Goal: Task Accomplishment & Management: Complete application form

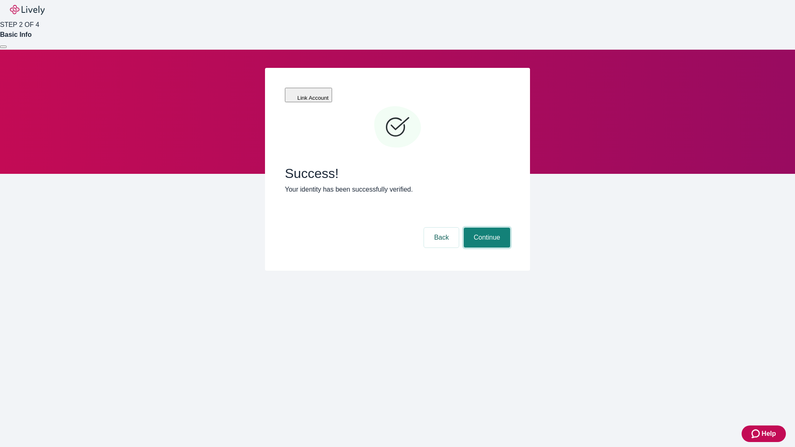
click at [486, 228] on button "Continue" at bounding box center [487, 238] width 46 height 20
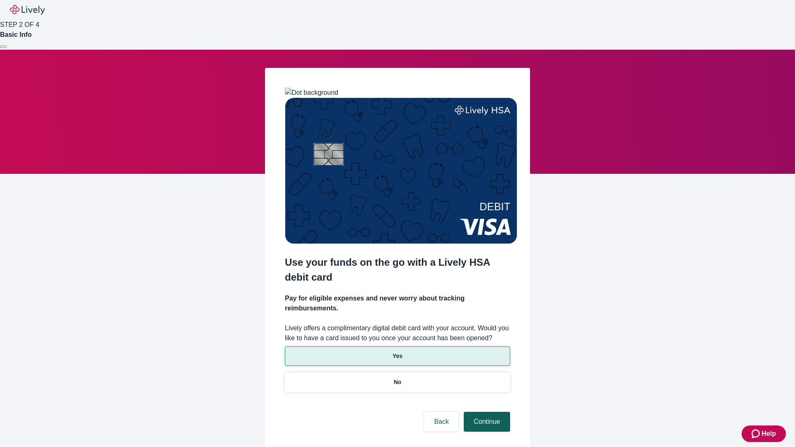
click at [397, 378] on p "No" at bounding box center [398, 382] width 8 height 9
click at [486, 412] on button "Continue" at bounding box center [487, 422] width 46 height 20
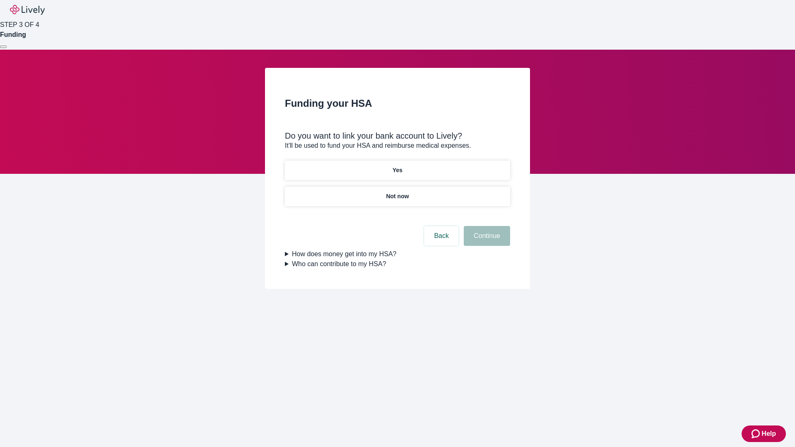
click at [397, 166] on p "Yes" at bounding box center [397, 170] width 10 height 9
click at [486, 226] on button "Continue" at bounding box center [487, 236] width 46 height 20
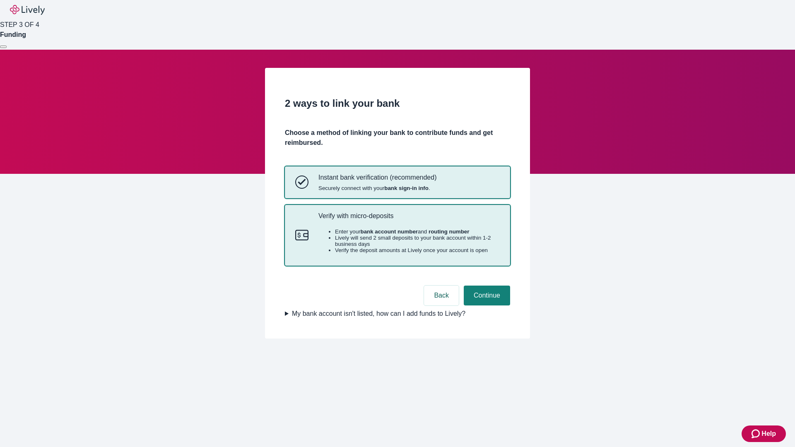
click at [409, 220] on p "Verify with micro-deposits" at bounding box center [408, 216] width 181 height 8
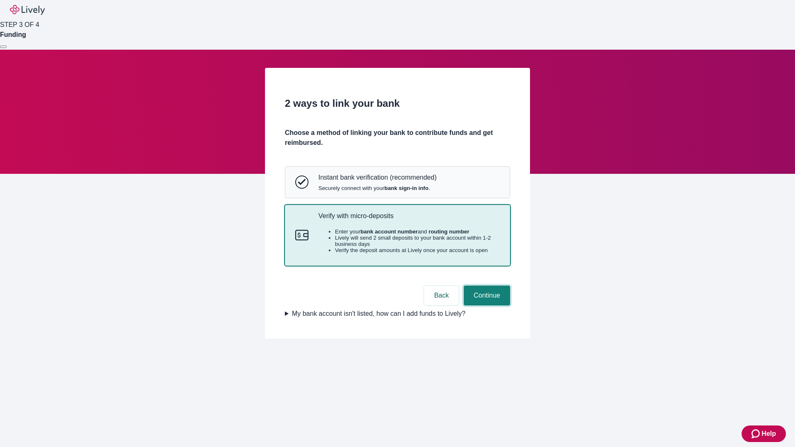
click at [486, 305] on button "Continue" at bounding box center [487, 296] width 46 height 20
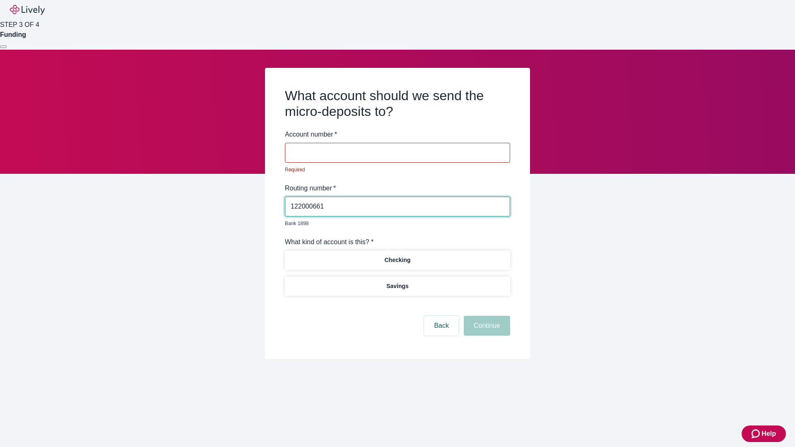
type input "122000661"
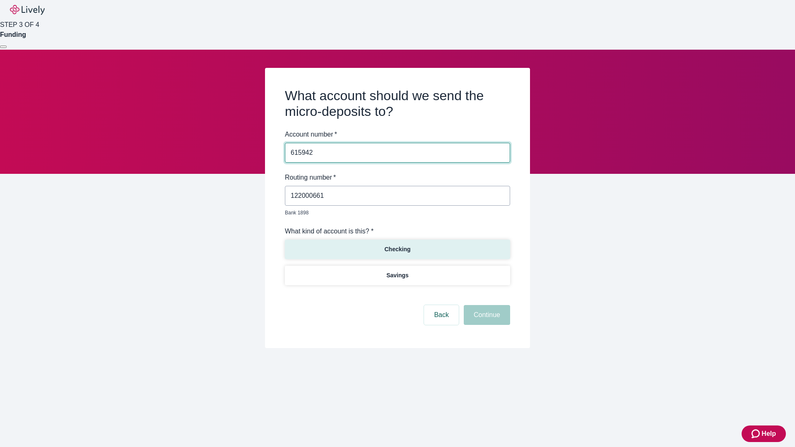
type input "615942"
click at [397, 245] on p "Checking" at bounding box center [397, 249] width 26 height 9
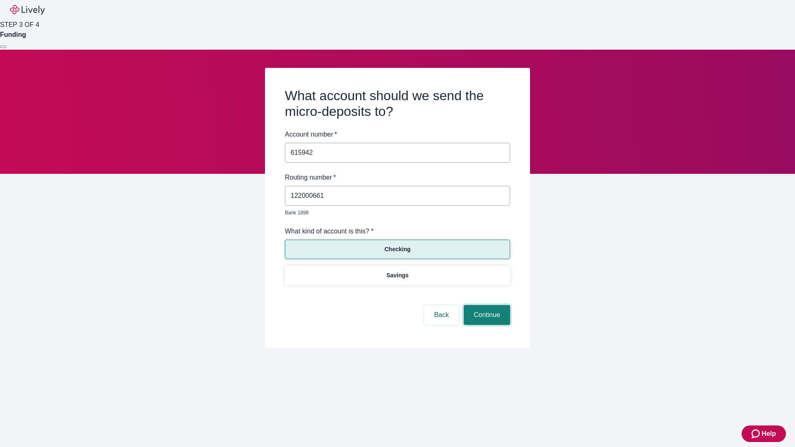
click at [486, 305] on button "Continue" at bounding box center [487, 315] width 46 height 20
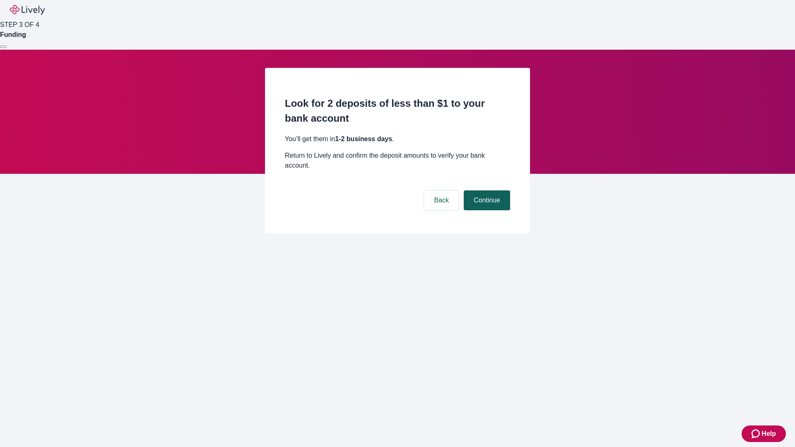
click at [486, 190] on button "Continue" at bounding box center [487, 200] width 46 height 20
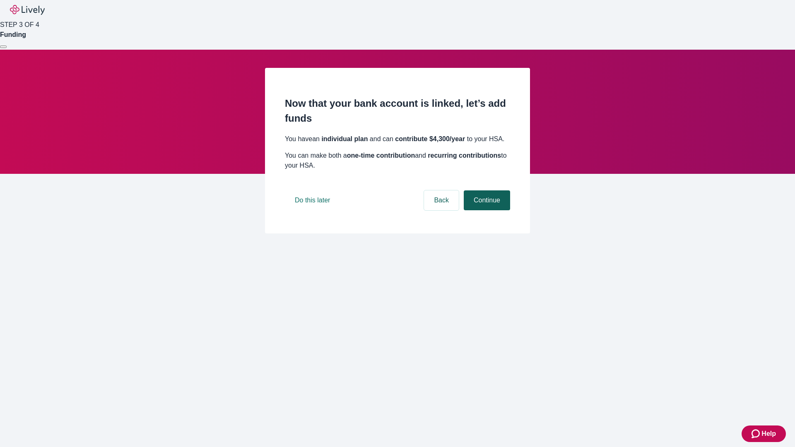
click at [486, 210] on button "Continue" at bounding box center [487, 200] width 46 height 20
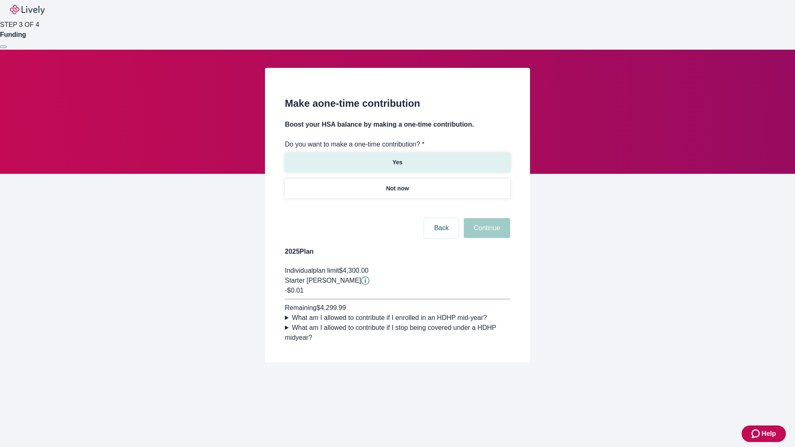
click at [397, 158] on p "Yes" at bounding box center [397, 162] width 10 height 9
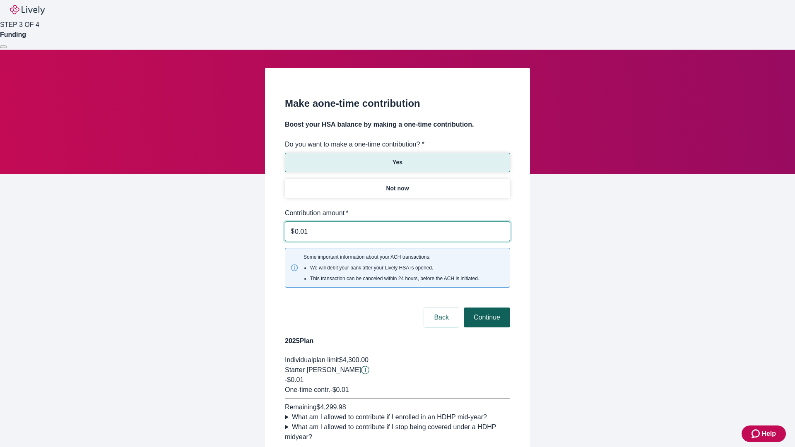
type input "0.01"
click at [486, 308] on button "Continue" at bounding box center [487, 318] width 46 height 20
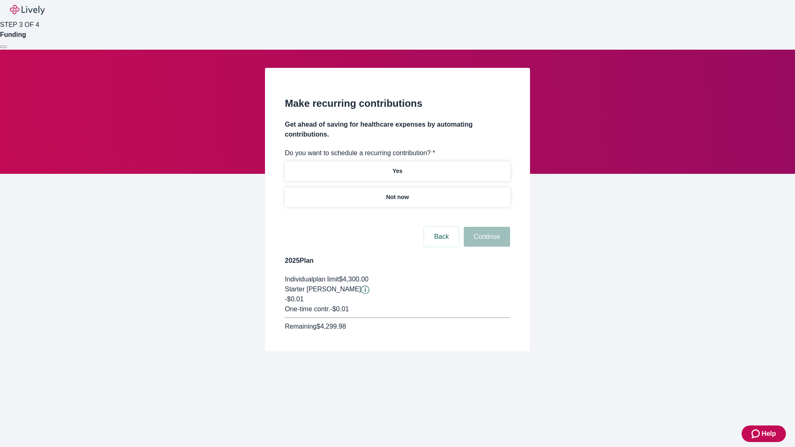
click at [397, 193] on p "Not now" at bounding box center [397, 197] width 23 height 9
click at [486, 227] on button "Continue" at bounding box center [487, 237] width 46 height 20
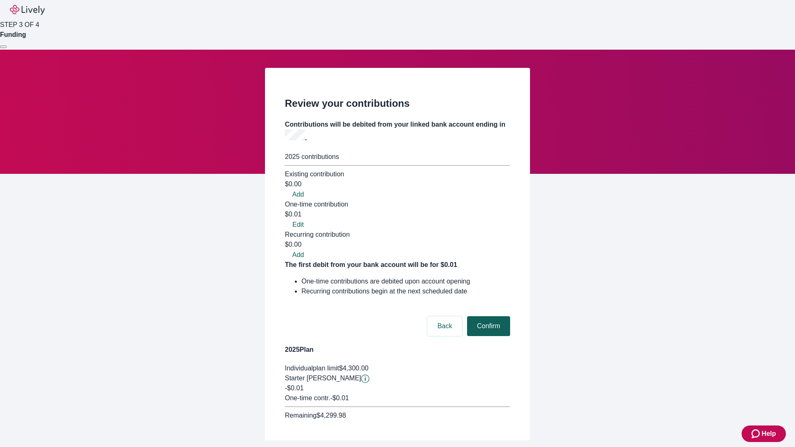
click at [487, 316] on button "Confirm" at bounding box center [488, 326] width 43 height 20
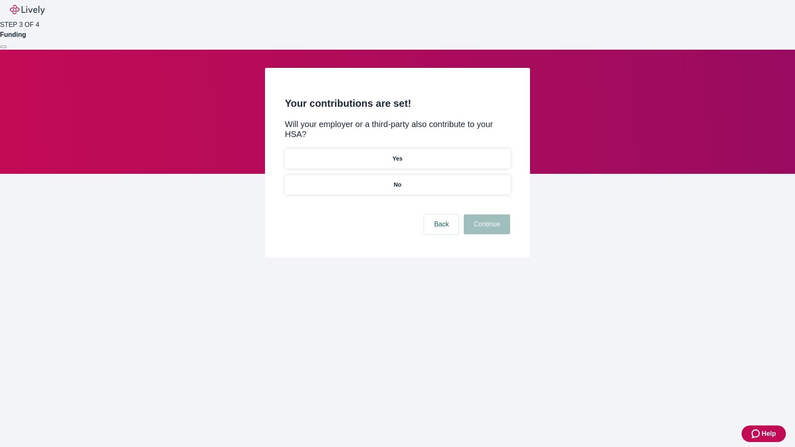
click at [397, 180] on p "No" at bounding box center [398, 184] width 8 height 9
click at [486, 214] on button "Continue" at bounding box center [487, 224] width 46 height 20
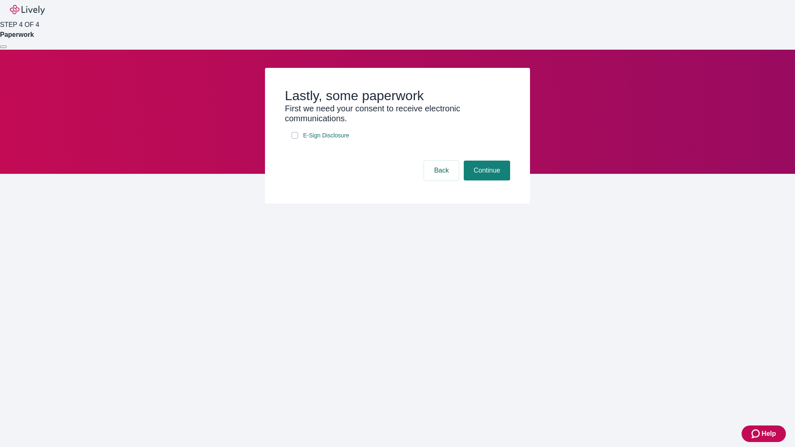
click at [295, 139] on input "E-Sign Disclosure" at bounding box center [294, 135] width 7 height 7
checkbox input "true"
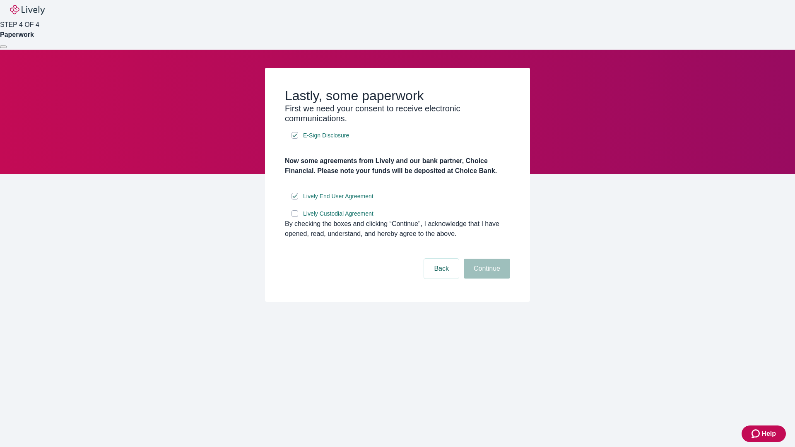
click at [295, 217] on input "Lively Custodial Agreement" at bounding box center [294, 213] width 7 height 7
checkbox input "true"
click at [486, 279] on button "Continue" at bounding box center [487, 269] width 46 height 20
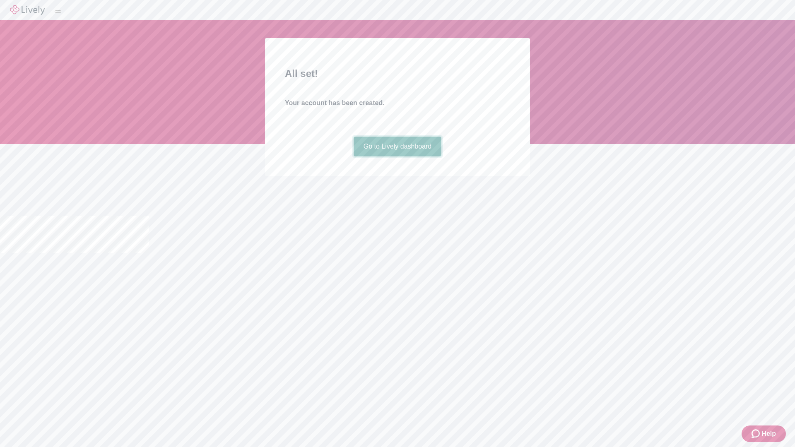
click at [397, 156] on link "Go to Lively dashboard" at bounding box center [398, 147] width 88 height 20
